Goal: Book appointment/travel/reservation

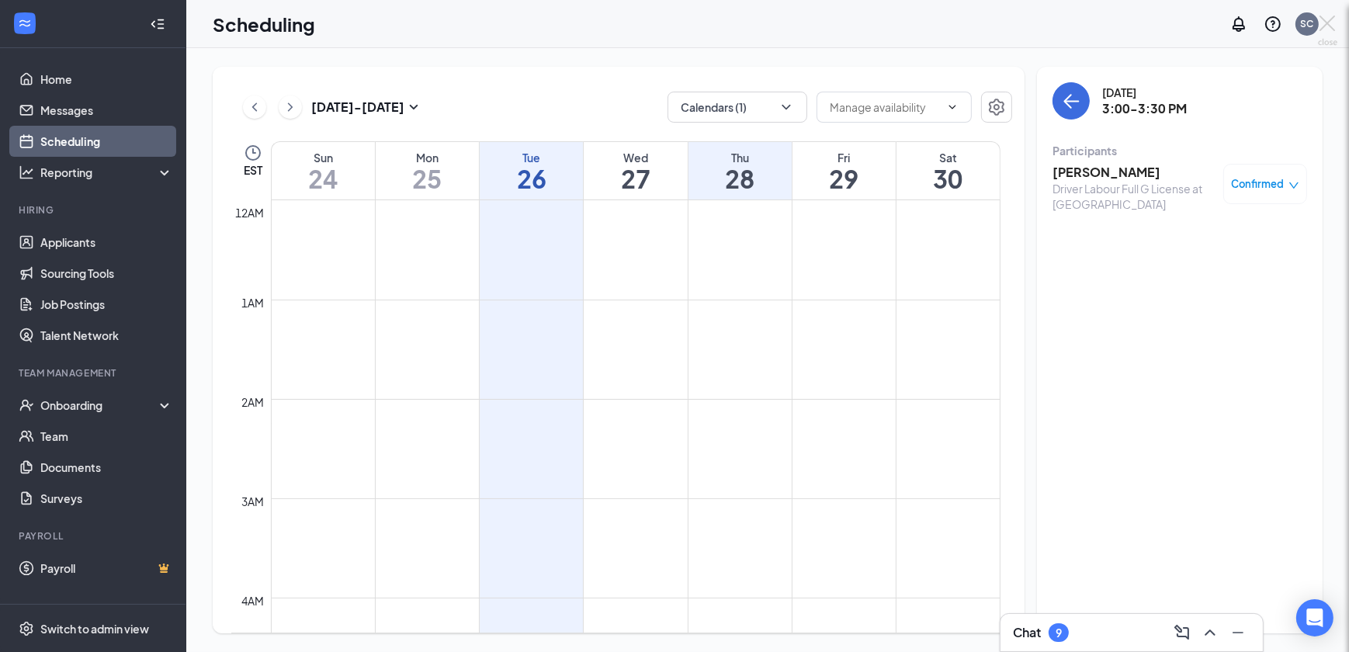
scroll to position [762, 0]
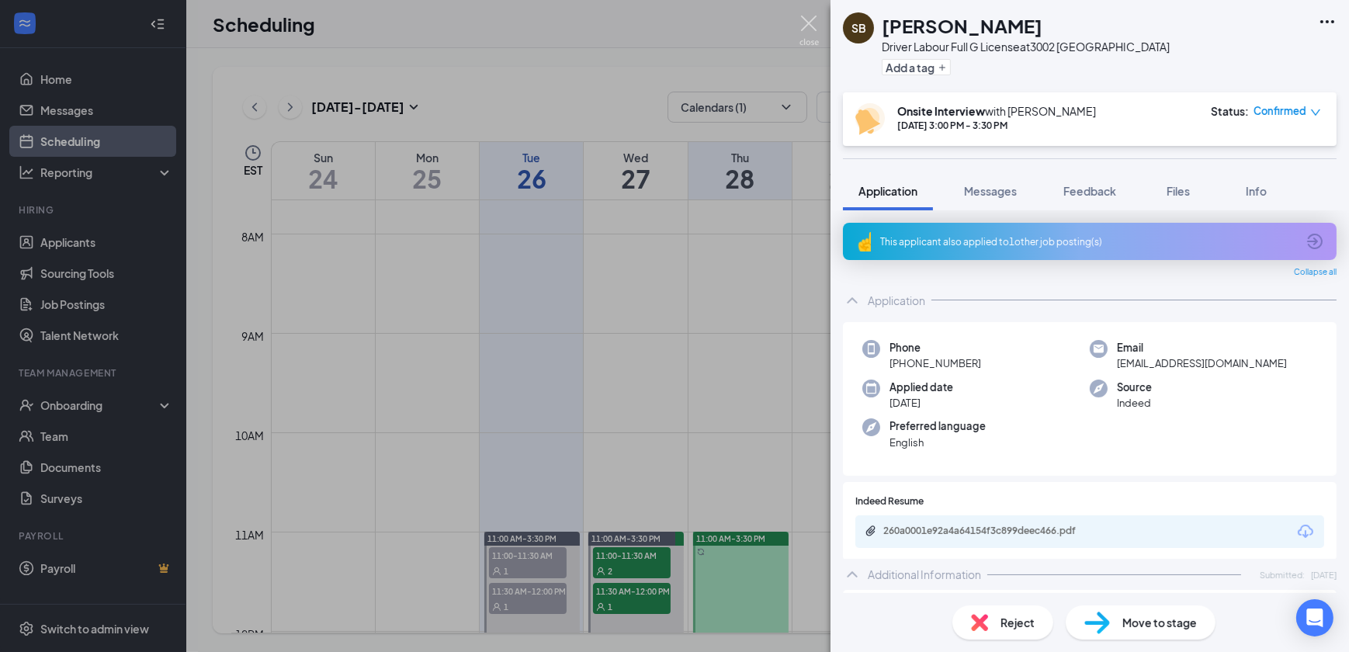
click at [670, 27] on div "SB Sahir Bajaj Driver Labour Full G License at [GEOGRAPHIC_DATA] Add a tag Onsi…" at bounding box center [674, 326] width 1349 height 652
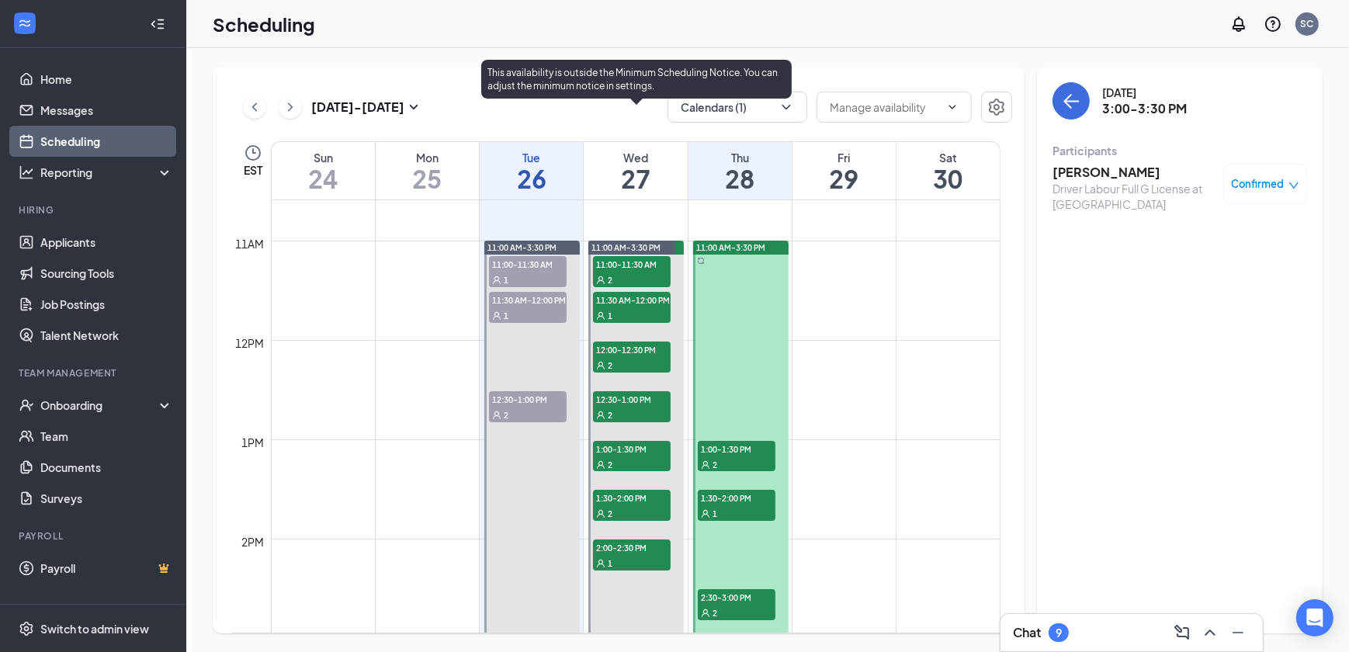
scroll to position [1044, 0]
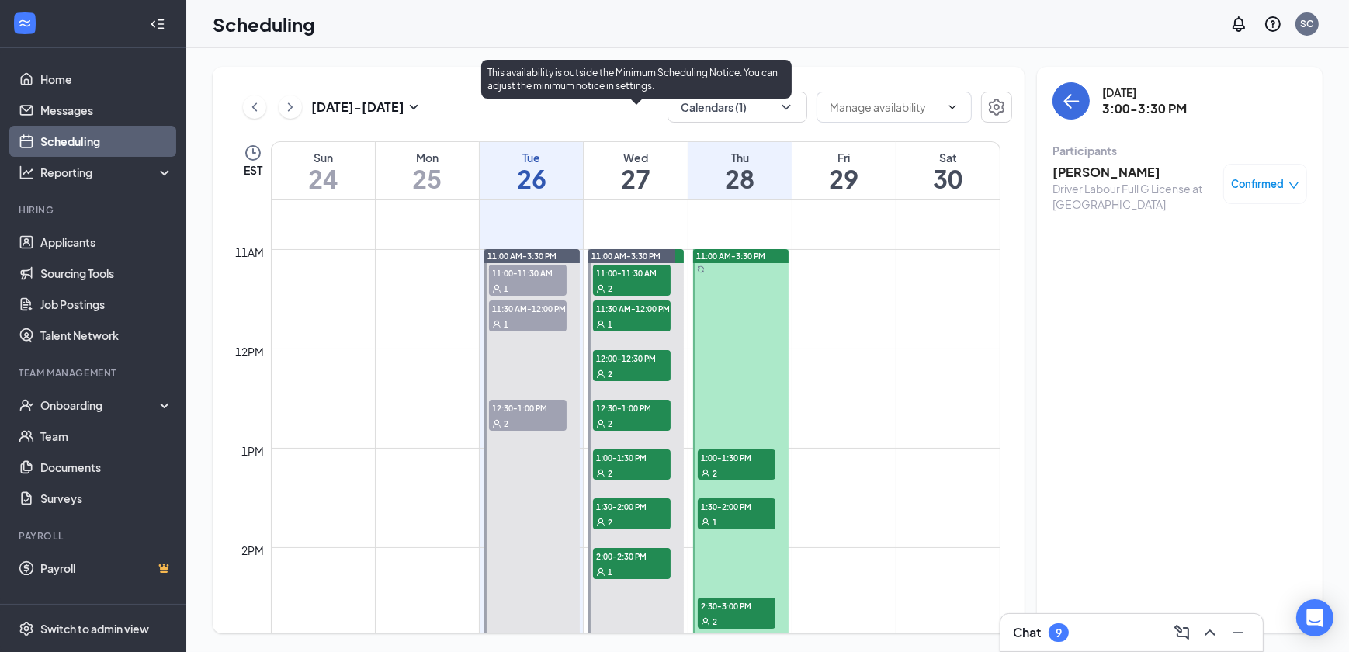
click at [634, 272] on span "11:00-11:30 AM" at bounding box center [632, 273] width 78 height 16
click at [644, 282] on span "11:30 AM-12:00 PM" at bounding box center [632, 308] width 78 height 16
click at [654, 282] on span "12:00-12:30 PM" at bounding box center [632, 358] width 78 height 16
click at [642, 282] on span "12:30-1:00 PM" at bounding box center [632, 408] width 78 height 16
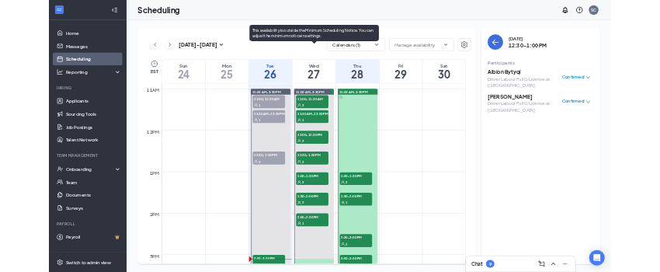
scroll to position [1115, 0]
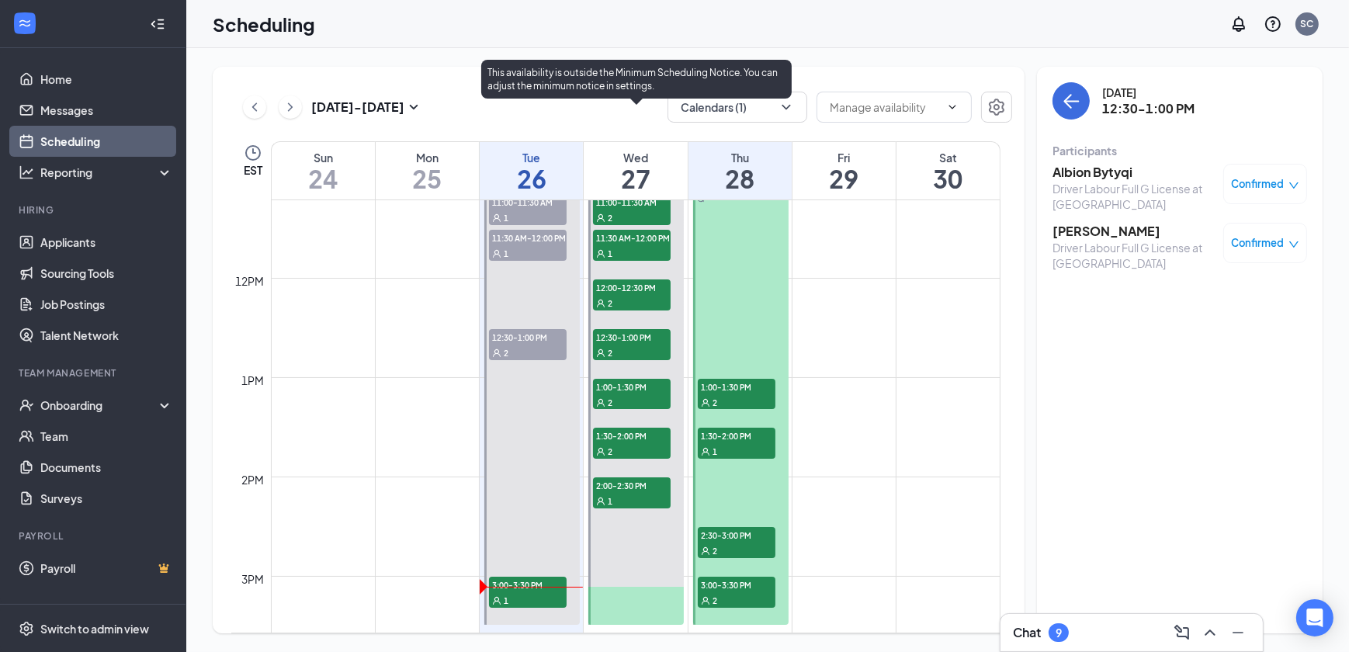
click at [654, 282] on span "1:00-1:30 PM" at bounding box center [632, 387] width 78 height 16
click at [633, 282] on span "1:30-2:00 PM" at bounding box center [632, 436] width 78 height 16
click at [633, 282] on span "2:00-2:30 PM" at bounding box center [632, 485] width 78 height 16
